Goal: Task Accomplishment & Management: Manage account settings

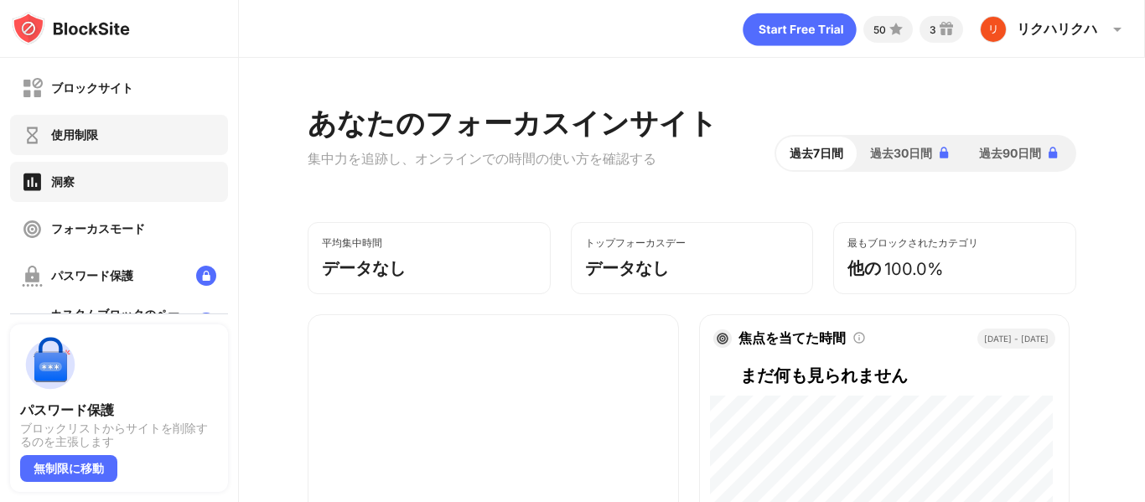
click at [117, 146] on div "使用制限" at bounding box center [119, 135] width 218 height 40
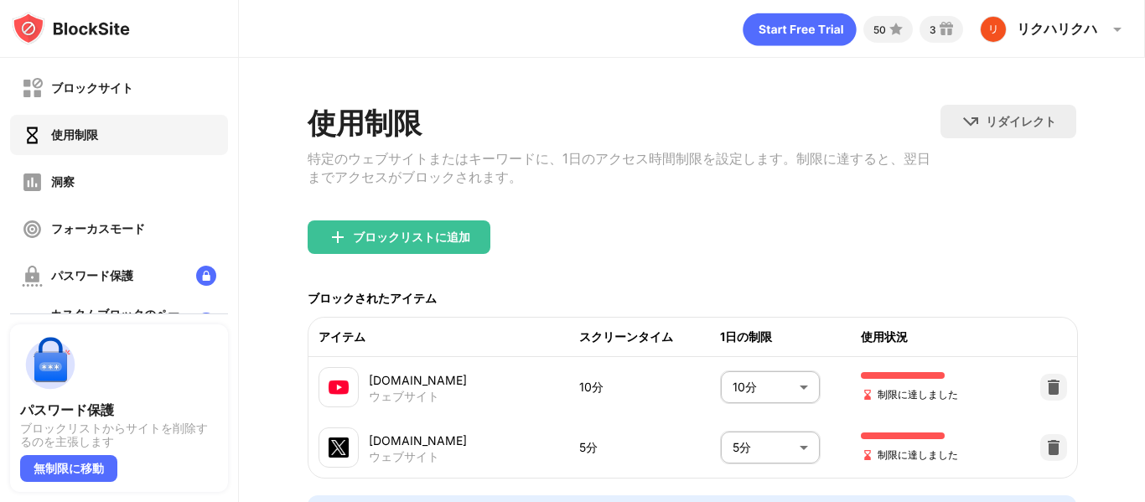
click at [784, 460] on body "ブロックサイト 使用制限 洞察 フォーカスモード パスワード保護 カスタムブロックのページ 設定 情報 ブロッキング 他のデバイスと同期する 無効になっていま…" at bounding box center [572, 251] width 1145 height 502
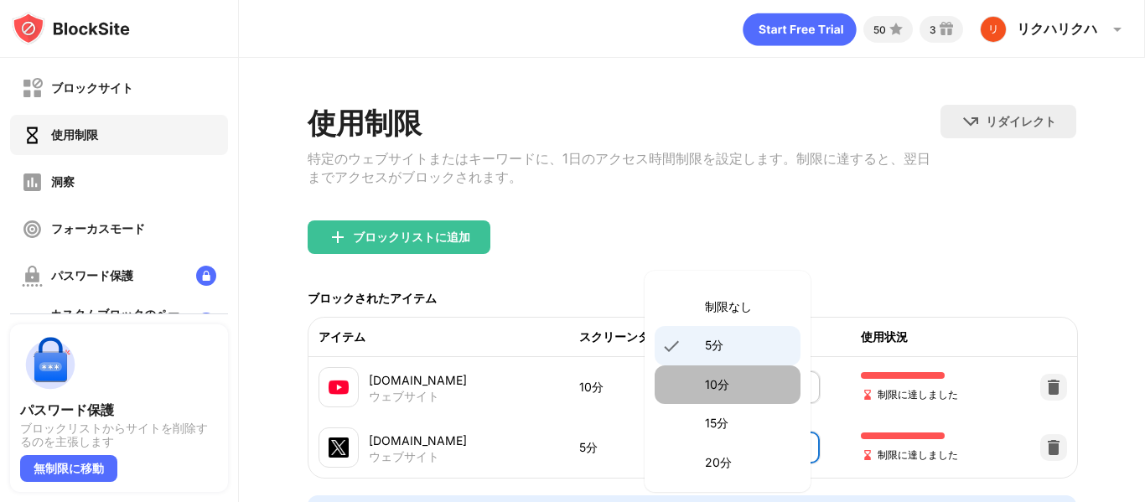
click at [742, 382] on p "10分" at bounding box center [747, 384] width 85 height 18
type input "**"
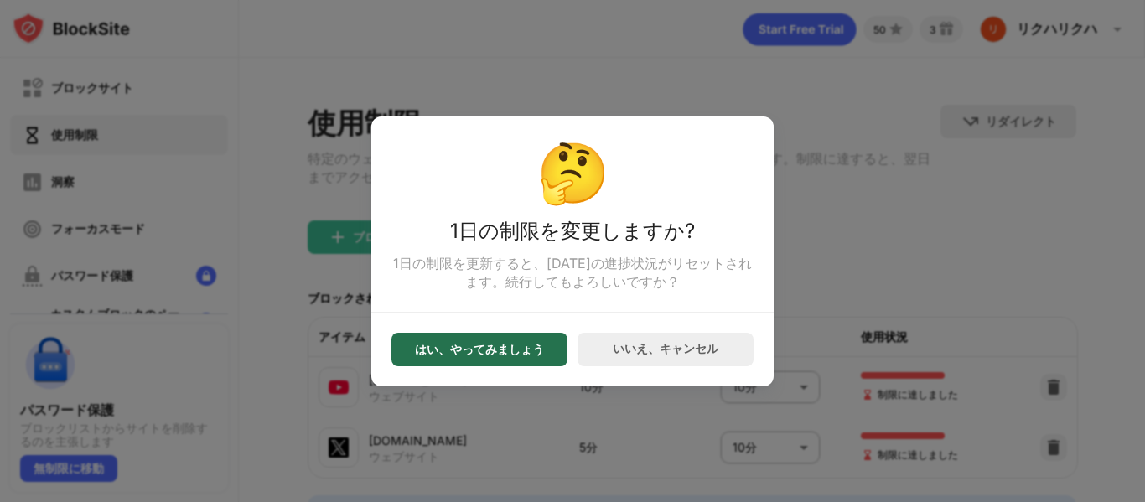
click at [504, 354] on font "はい、やってみましょう" at bounding box center [479, 349] width 129 height 14
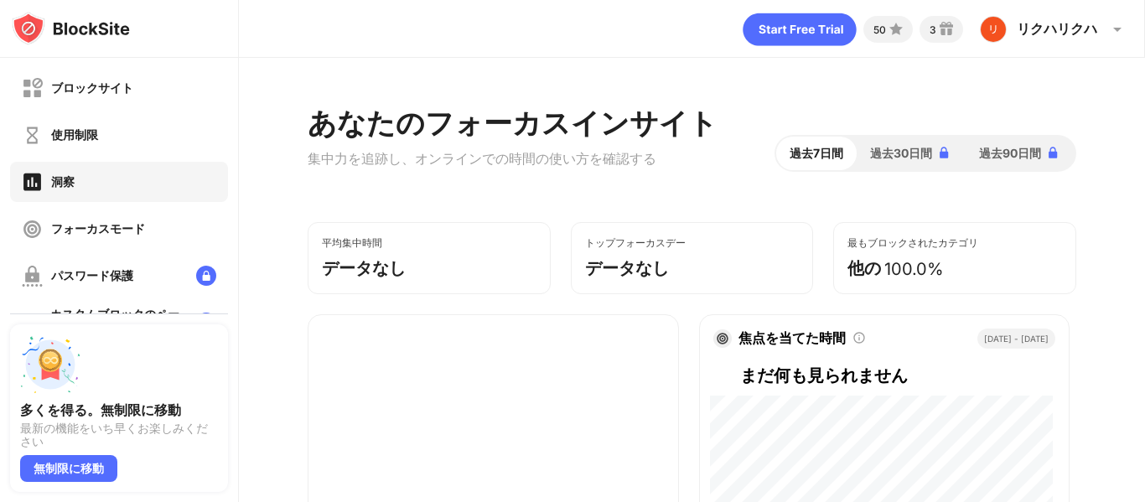
click at [85, 137] on font "使用制限" at bounding box center [74, 134] width 47 height 14
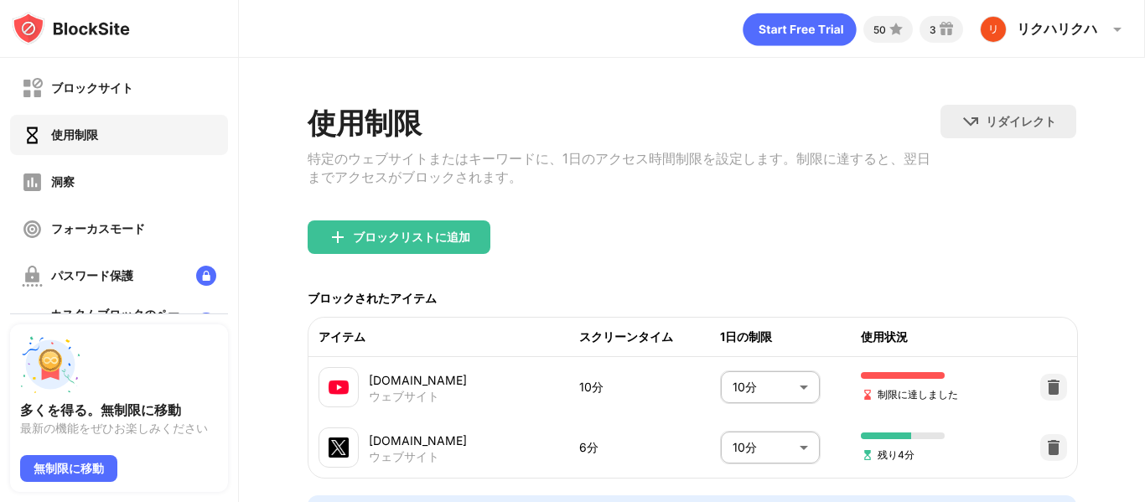
click at [91, 62] on div "ブロックサイト 使用制限 洞察 フォーカスモード パスワード保護 カスタムブロックのページ 設定 情報" at bounding box center [119, 252] width 238 height 389
click at [94, 66] on div "ブロックサイト 使用制限 洞察 フォーカスモード パスワード保護 カスタムブロックのページ 設定 情報" at bounding box center [119, 252] width 238 height 389
click at [98, 82] on font "ブロックサイト" at bounding box center [92, 87] width 82 height 14
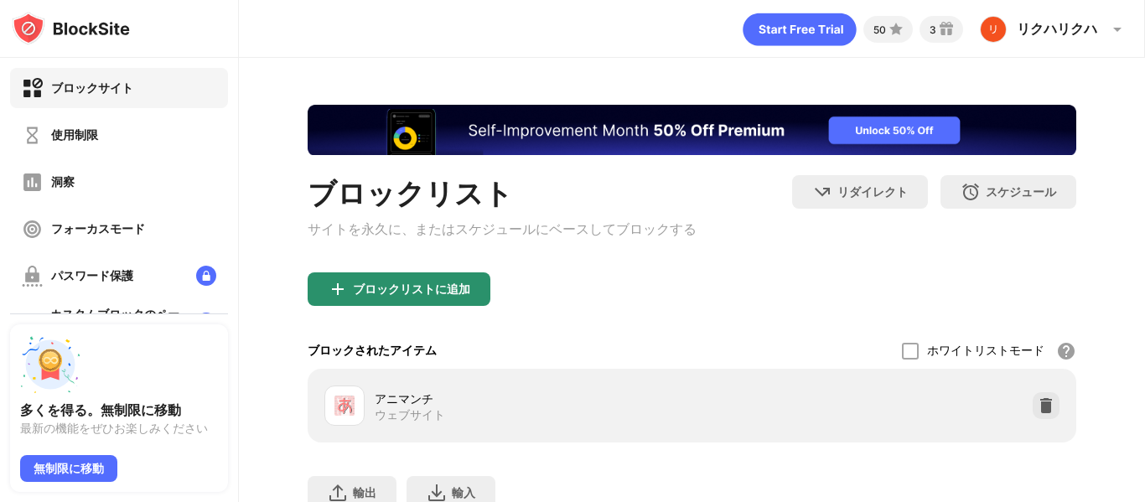
click at [441, 303] on div "ブロックリストに追加" at bounding box center [399, 289] width 183 height 34
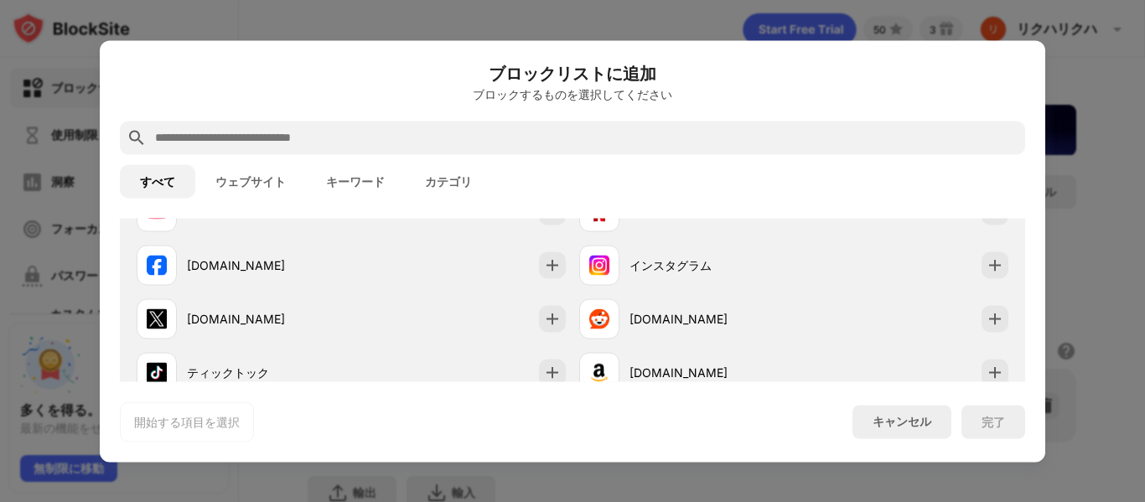
scroll to position [335, 0]
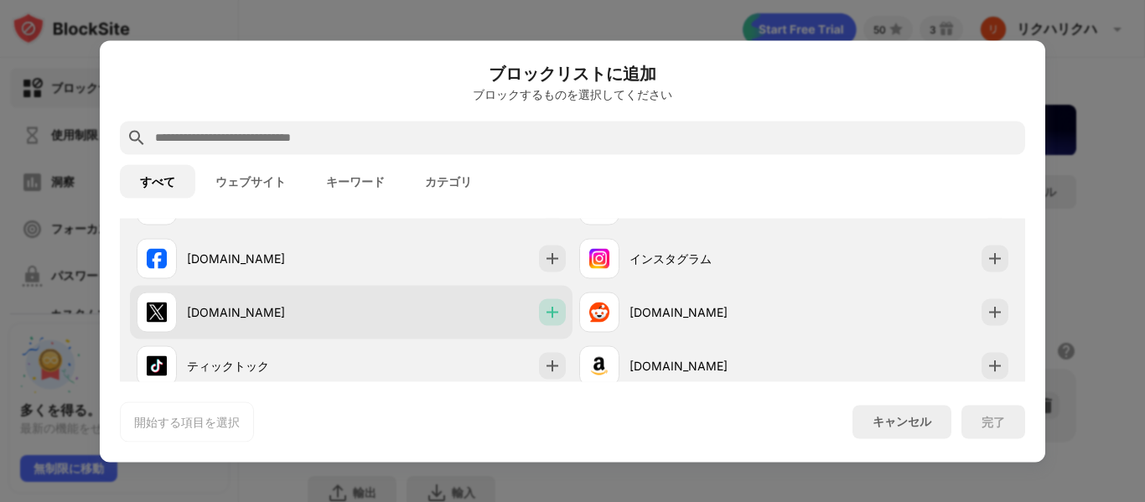
click at [545, 308] on img at bounding box center [552, 311] width 17 height 17
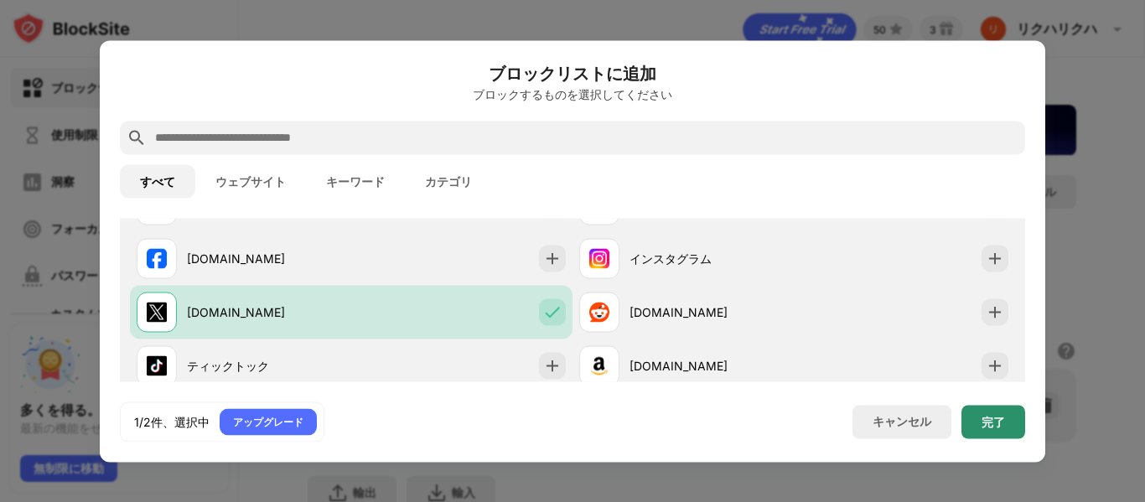
click at [990, 423] on font "完了" at bounding box center [992, 421] width 23 height 14
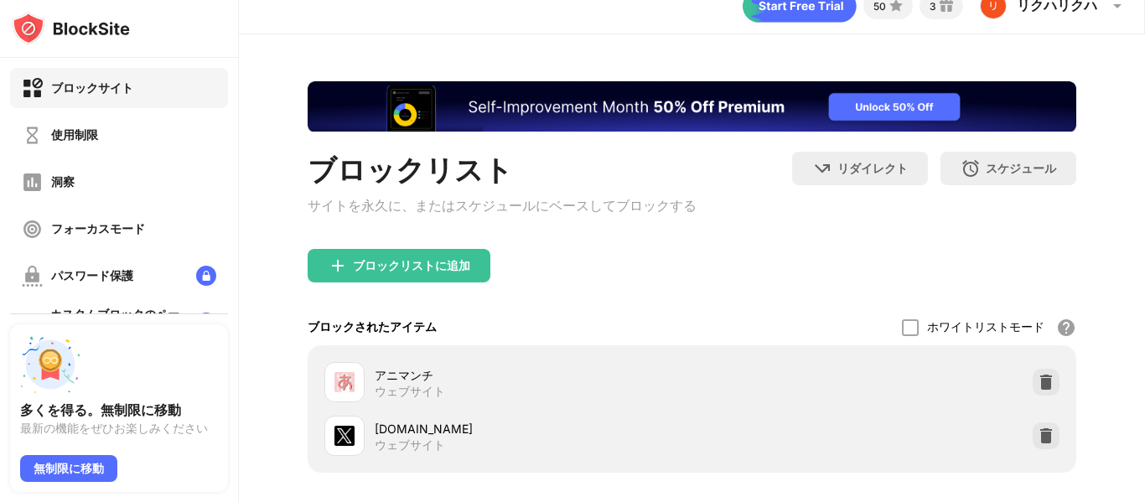
scroll to position [22, 0]
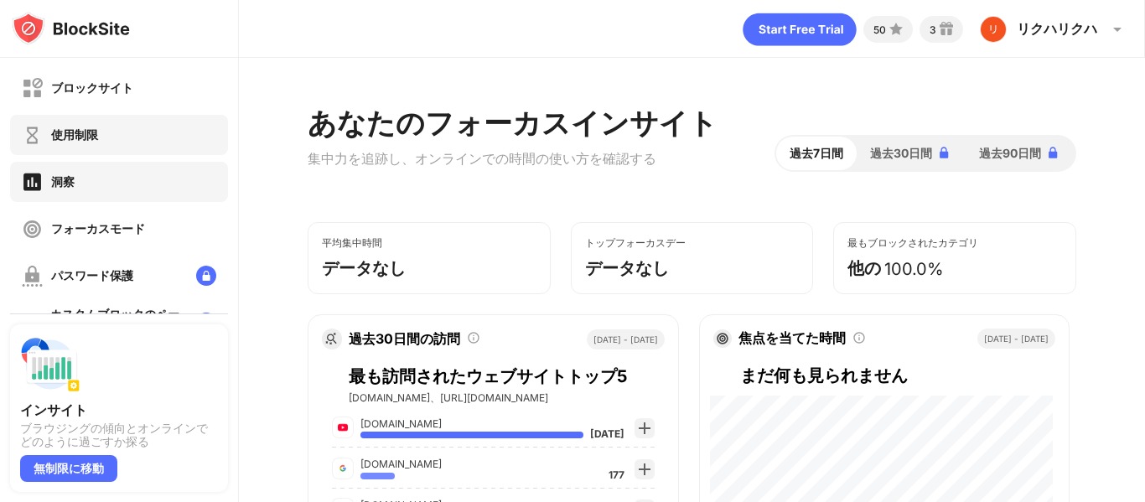
click at [136, 142] on div "使用制限" at bounding box center [119, 135] width 218 height 40
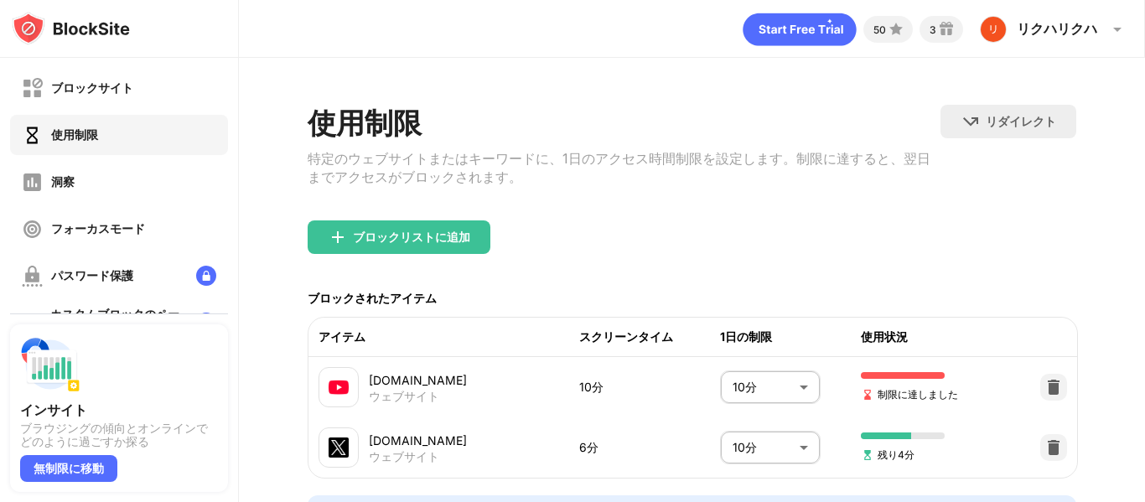
click at [755, 392] on body "ブロックサイト 使用制限 洞察 フォーカスモード パスワード保護 カスタムブロックのページ 設定 情報 ブロッキング 他のデバイスと同期する 無効になっていま…" at bounding box center [572, 251] width 1145 height 502
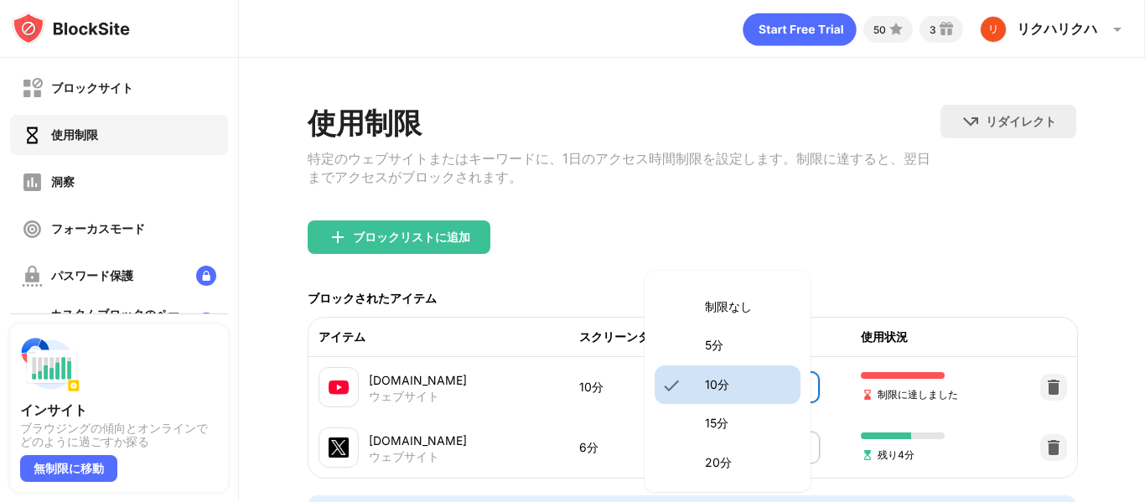
click at [731, 462] on p "20分" at bounding box center [747, 462] width 85 height 18
type input "**"
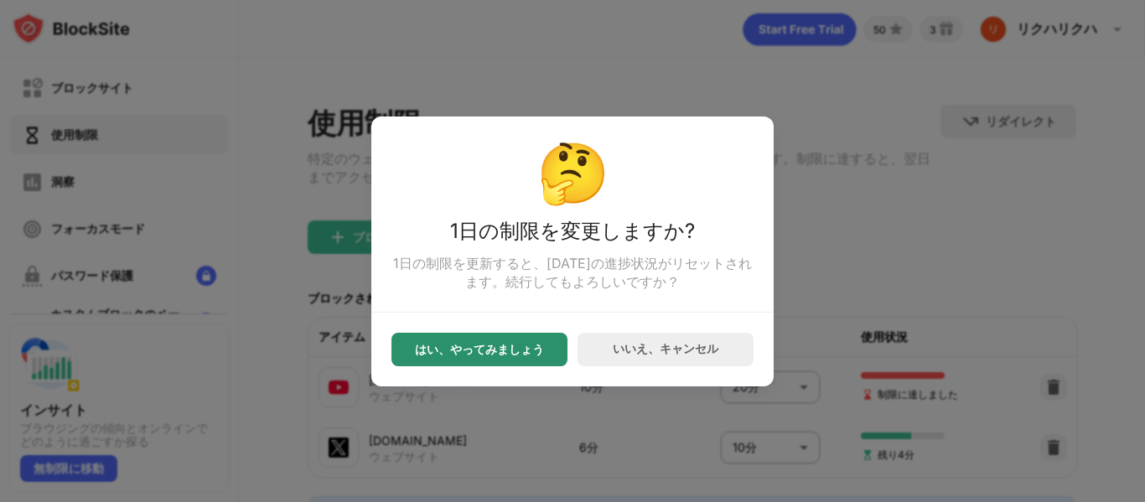
click at [488, 364] on div "はい、やってみましょう" at bounding box center [479, 350] width 176 height 34
